Goal: Navigation & Orientation: Find specific page/section

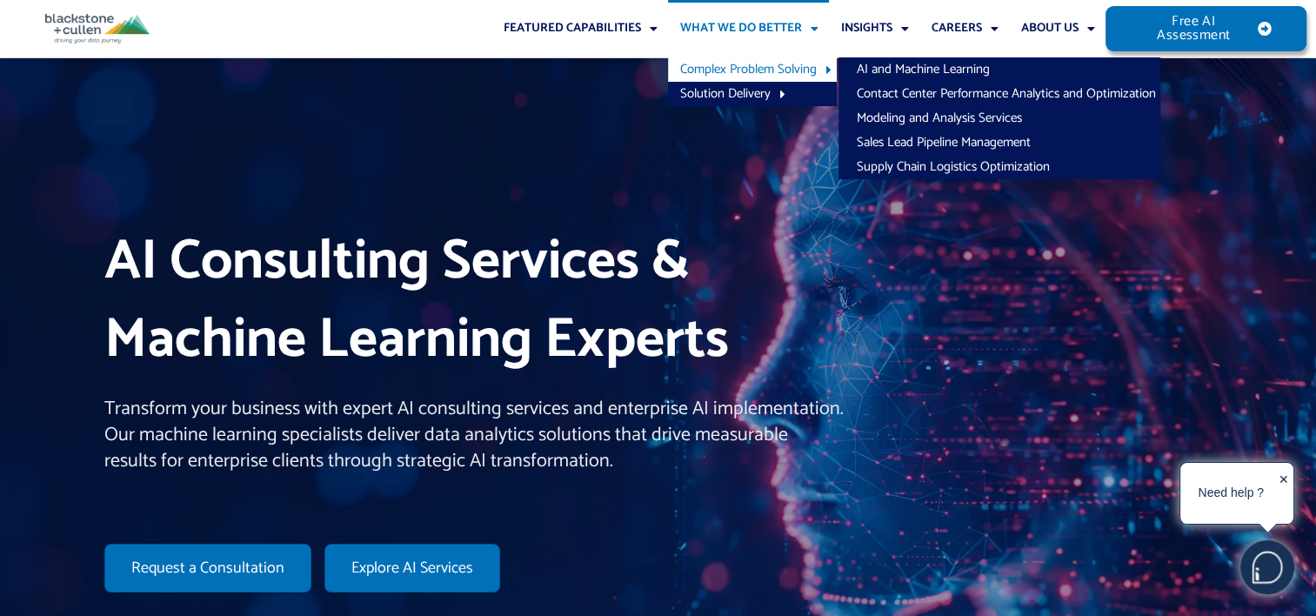
click at [532, 242] on h1 "AI Consulting Services & Machine Learning Experts" at bounding box center [474, 302] width 740 height 156
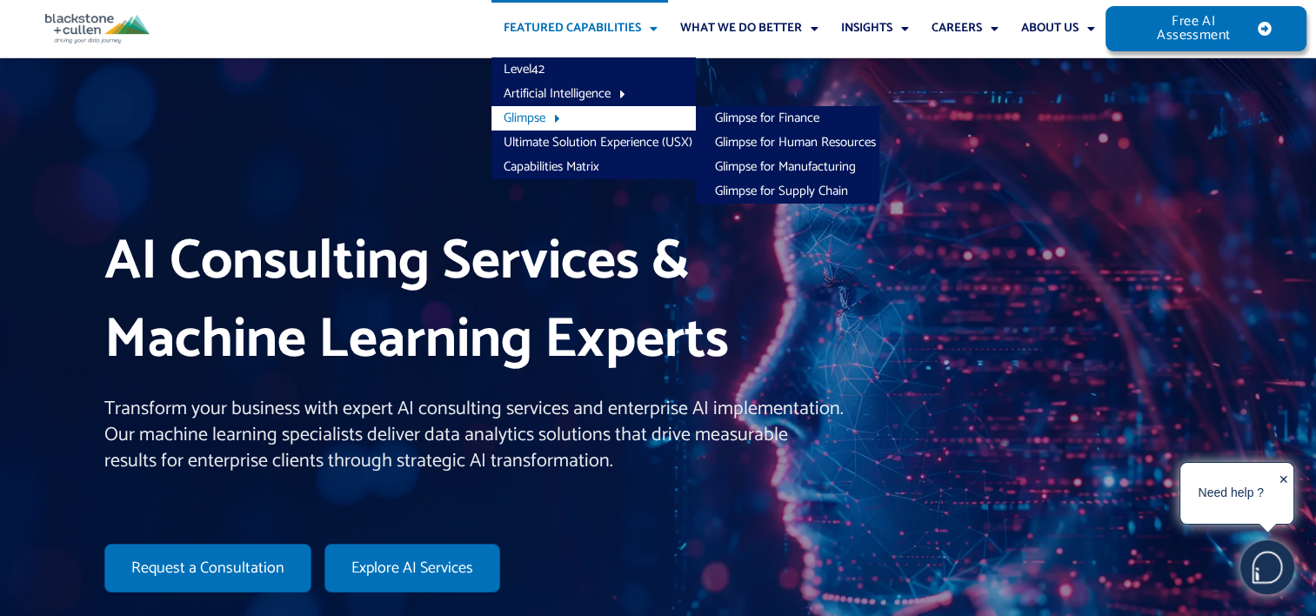
click at [659, 125] on link "Glimpse" at bounding box center [594, 118] width 204 height 24
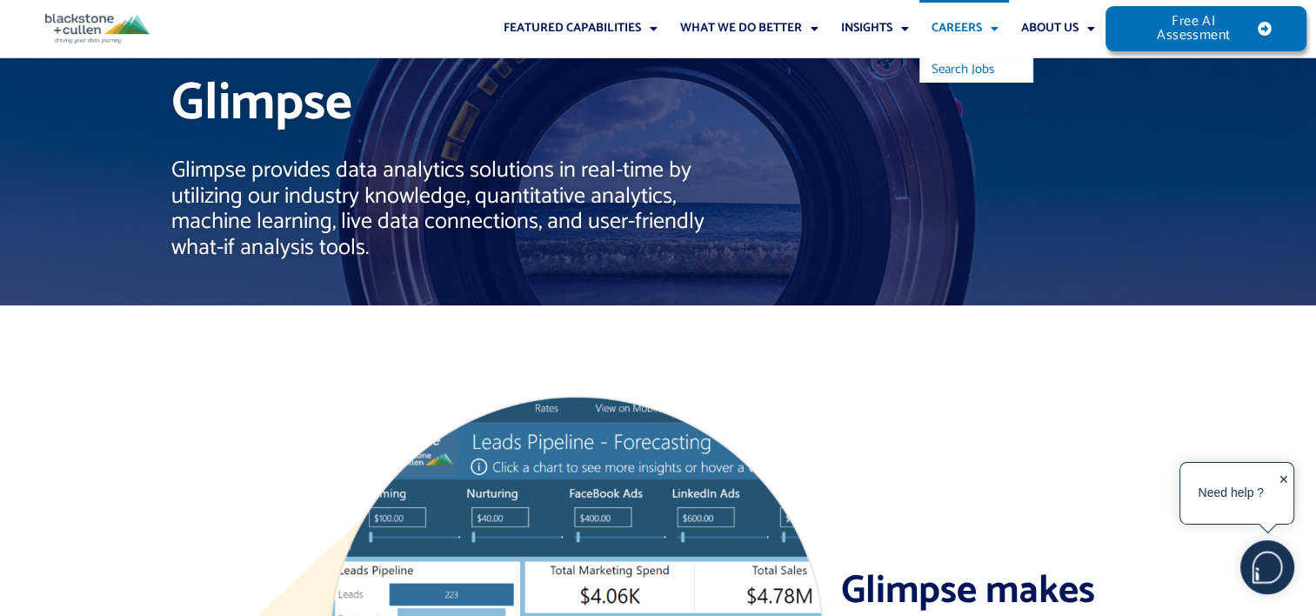
click at [972, 76] on link "Search Jobs" at bounding box center [976, 69] width 113 height 24
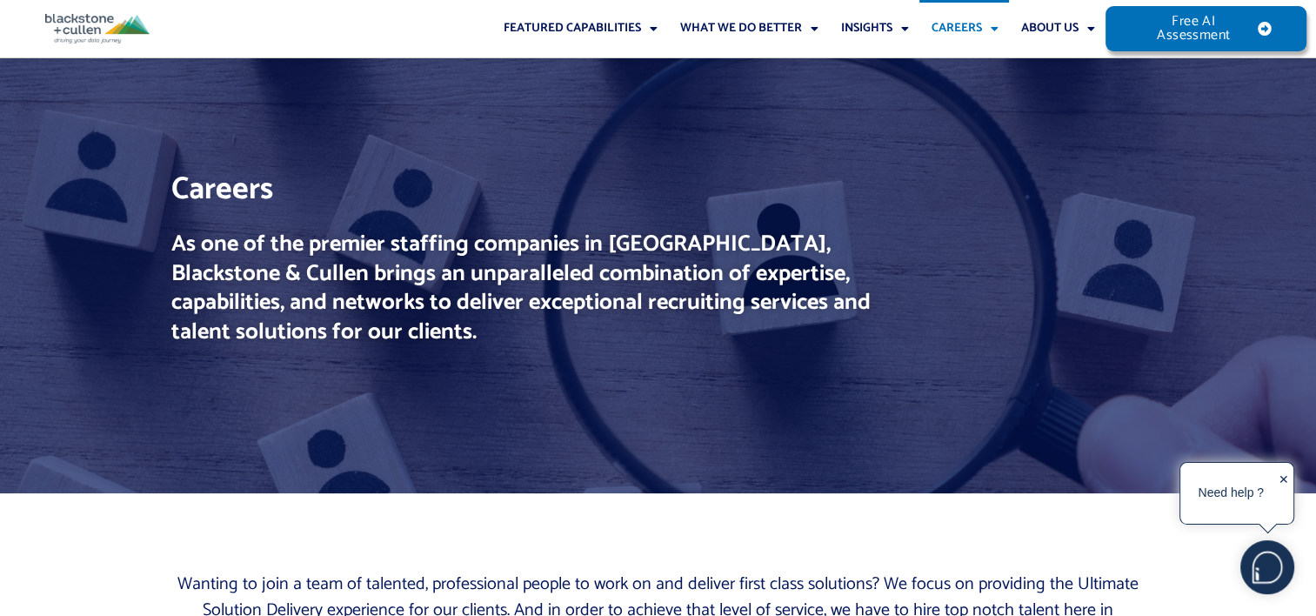
click at [1288, 480] on div "✕" at bounding box center [1284, 494] width 10 height 54
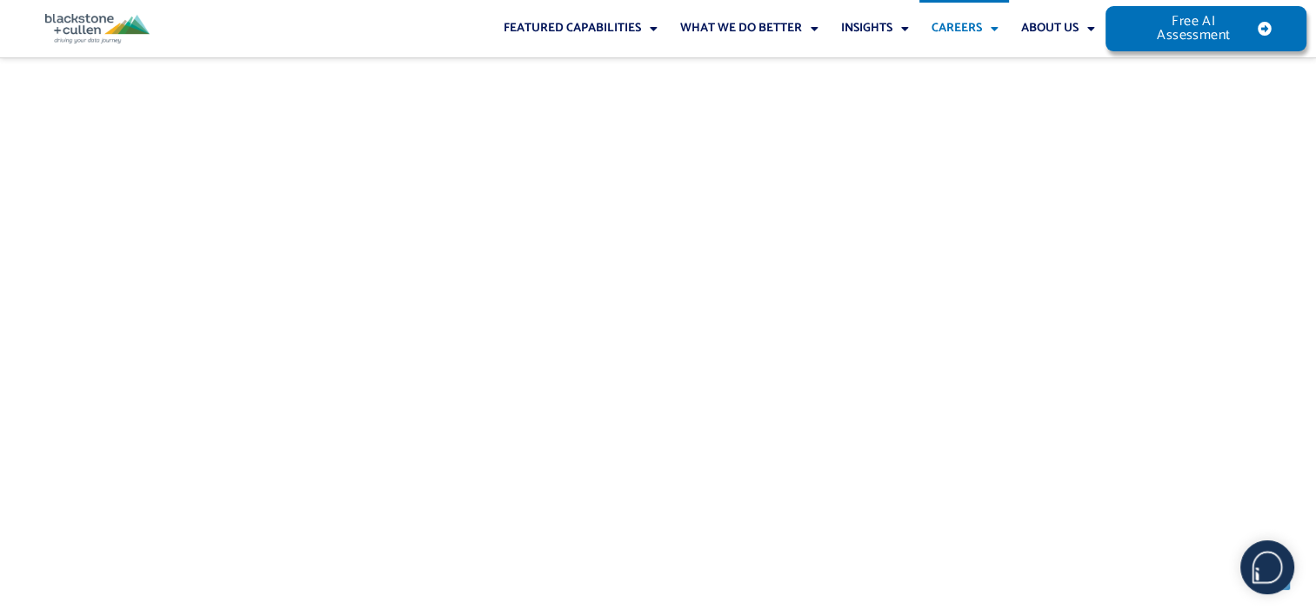
scroll to position [793, 0]
